Goal: Information Seeking & Learning: Learn about a topic

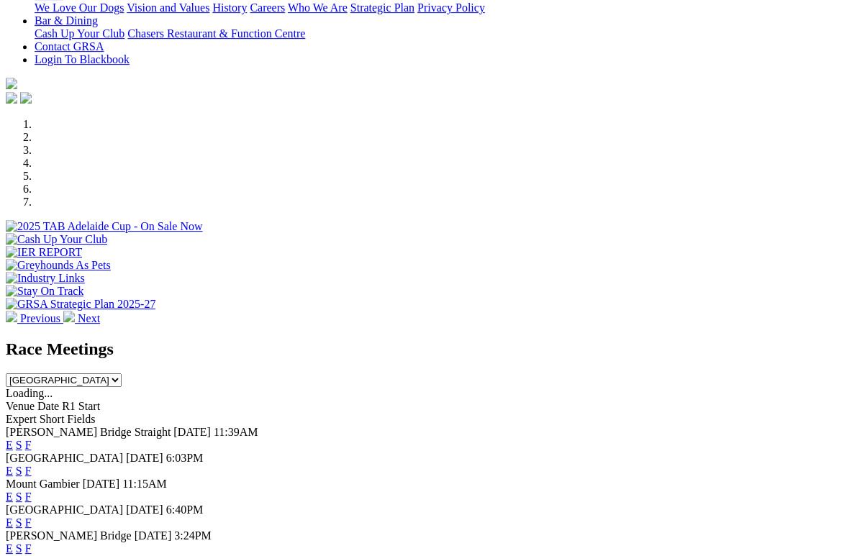
scroll to position [337, 0]
click at [32, 439] on link "F" at bounding box center [28, 445] width 6 height 12
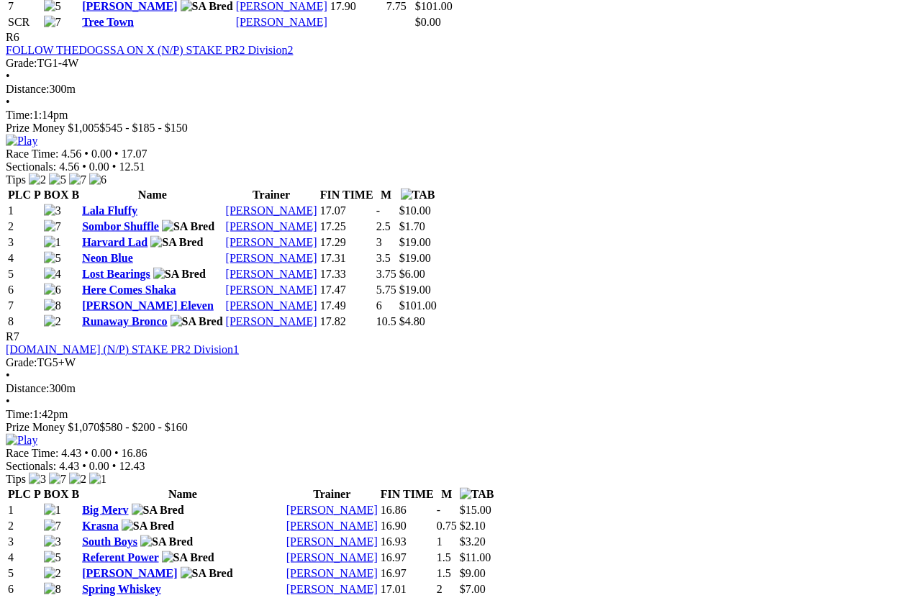
scroll to position [2014, 0]
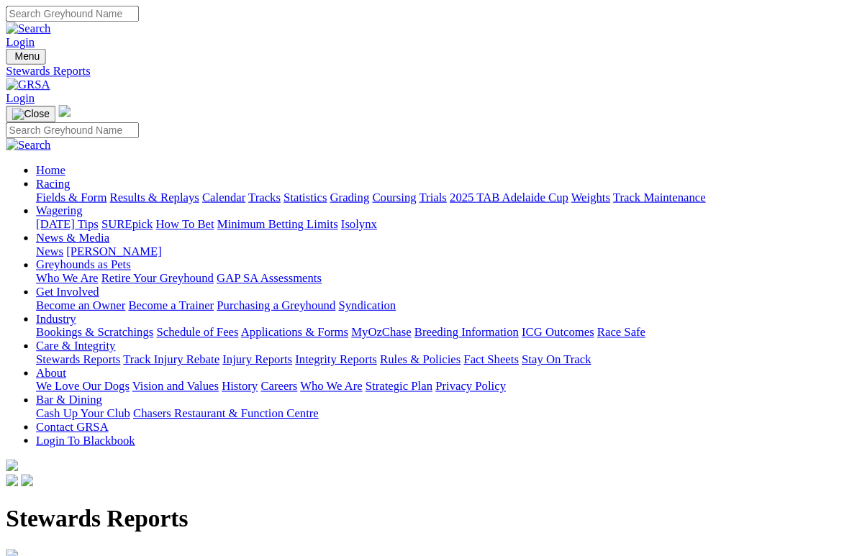
scroll to position [4, 0]
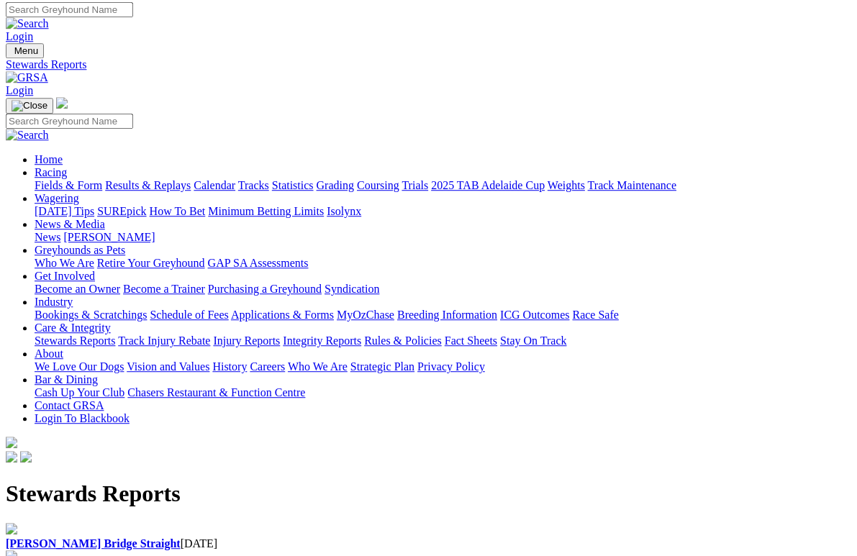
click at [73, 532] on b "[PERSON_NAME] Bridge Straight" at bounding box center [93, 543] width 175 height 12
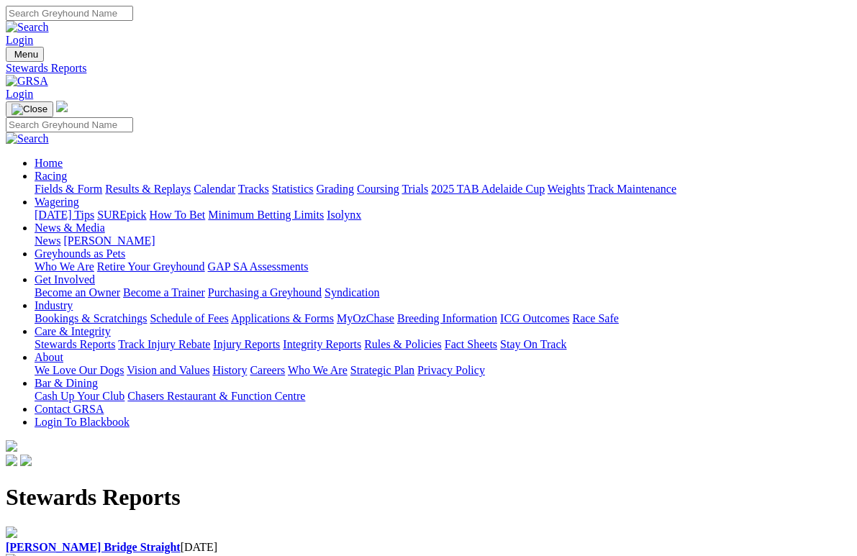
scroll to position [19, 0]
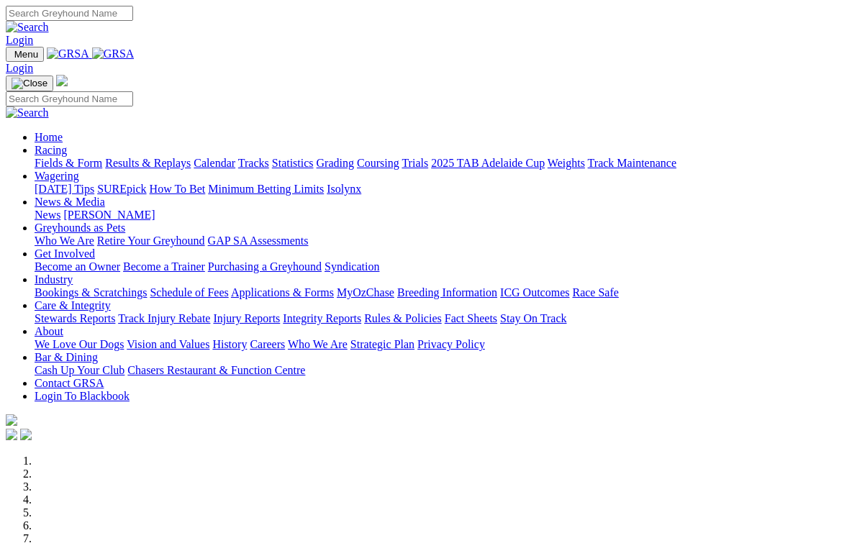
scroll to position [411, 0]
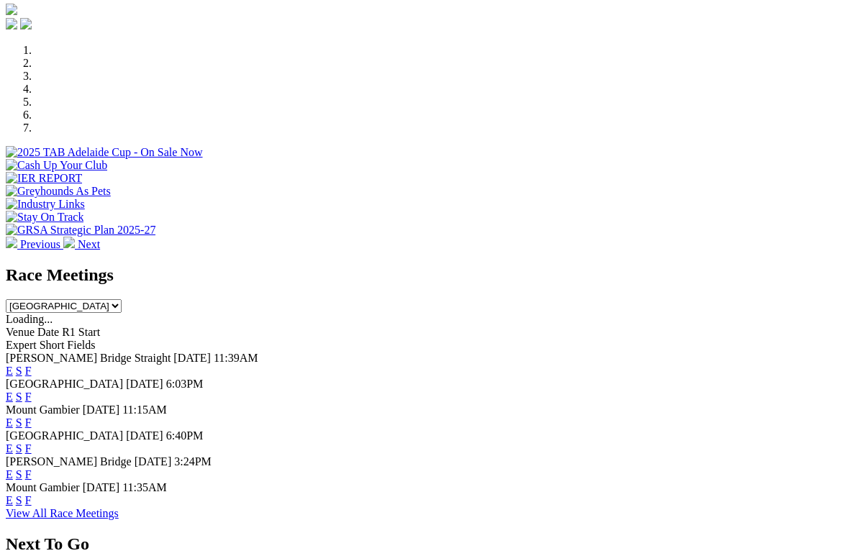
click at [602, 468] on div "E S F" at bounding box center [428, 474] width 845 height 13
click at [32, 468] on link "F" at bounding box center [28, 474] width 6 height 12
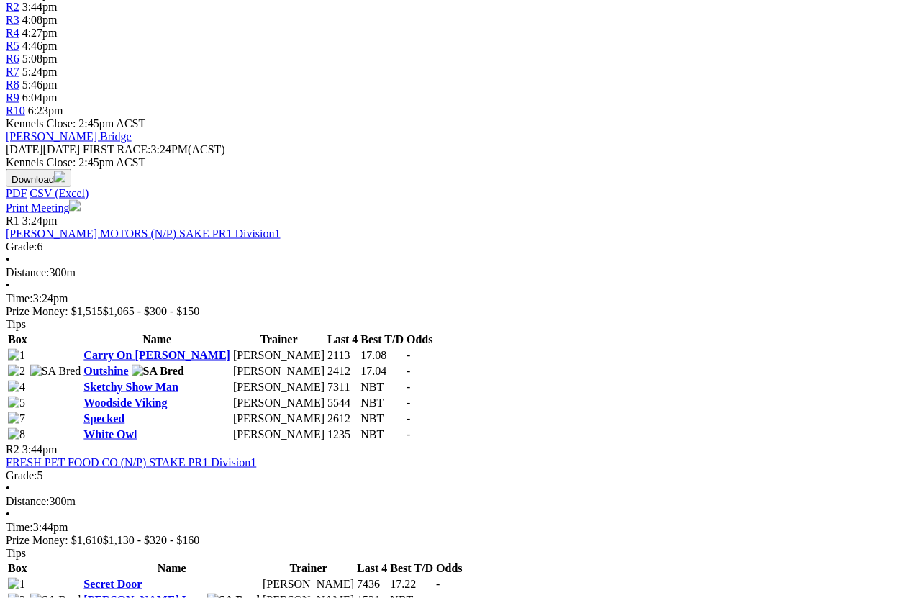
scroll to position [525, 0]
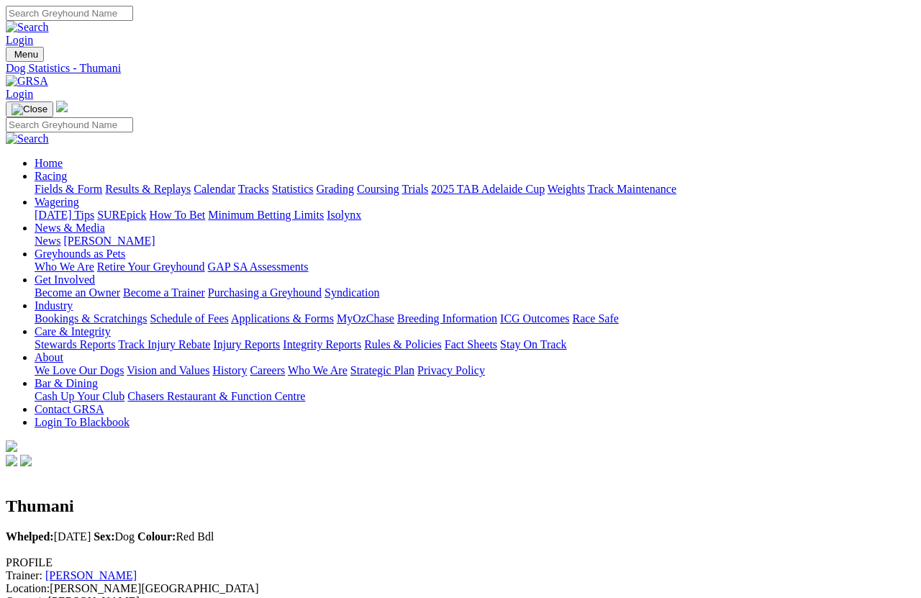
scroll to position [10, 0]
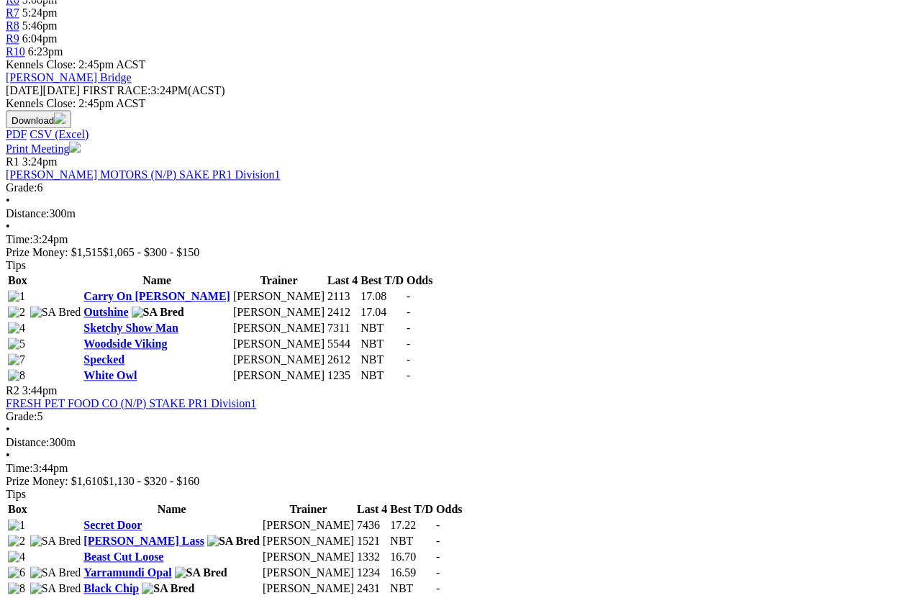
scroll to position [582, 0]
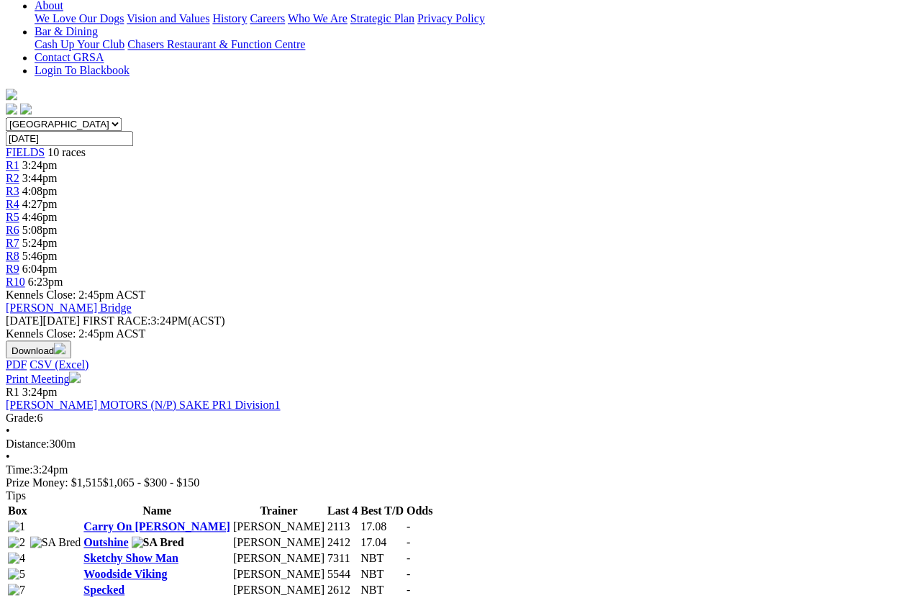
scroll to position [349, 0]
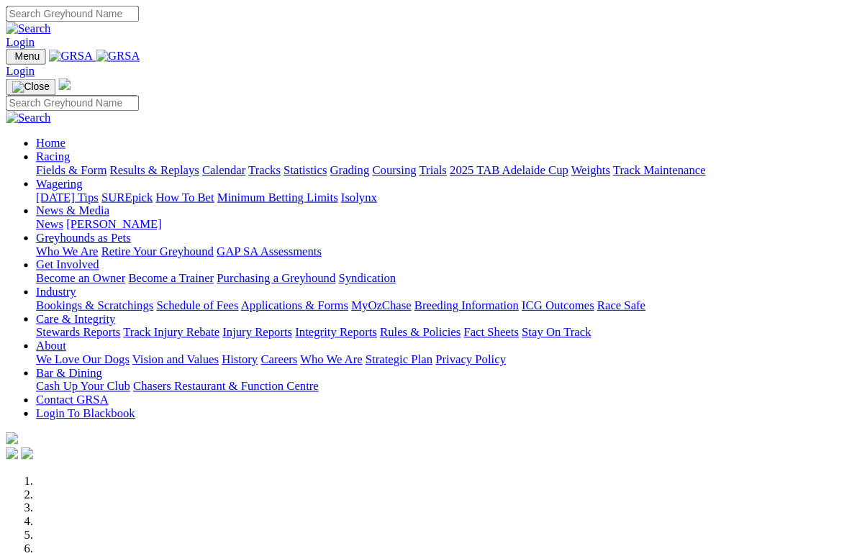
scroll to position [432, 0]
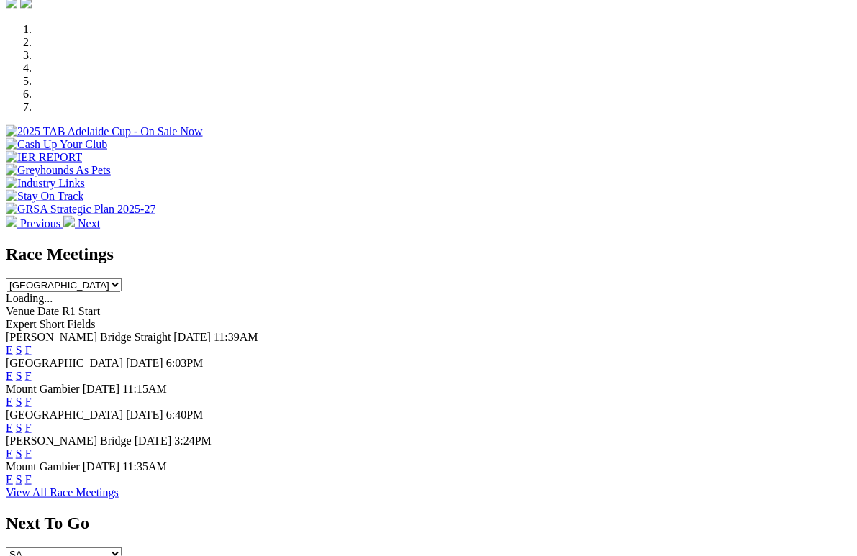
click at [32, 421] on link "F" at bounding box center [28, 427] width 6 height 12
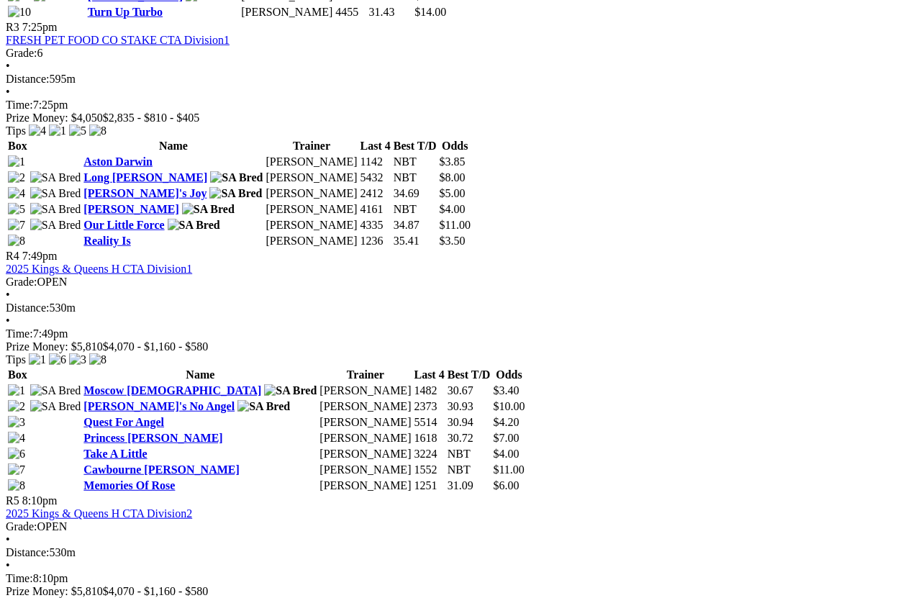
scroll to position [1280, 0]
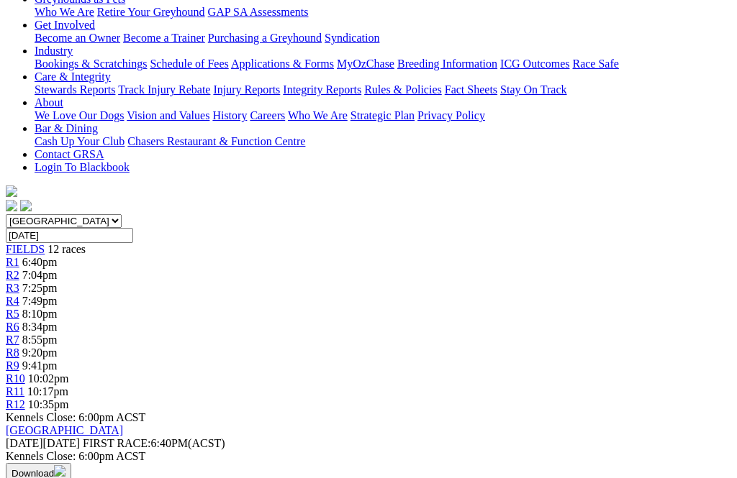
scroll to position [252, 0]
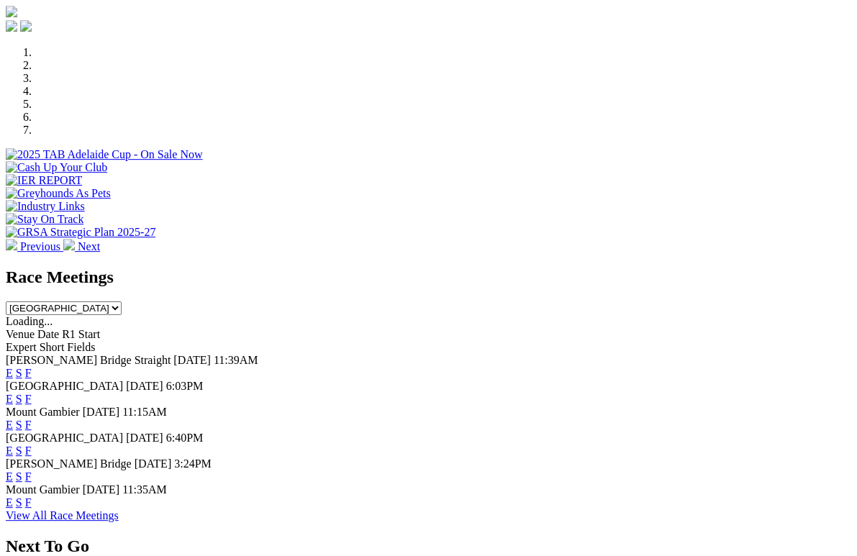
scroll to position [409, 0]
click at [32, 470] on link "F" at bounding box center [28, 476] width 6 height 12
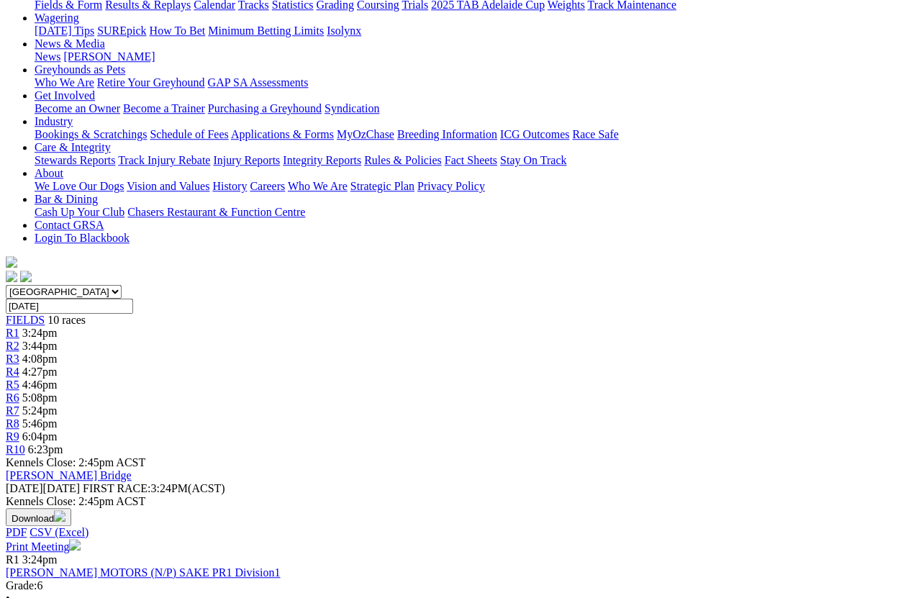
scroll to position [182, 0]
